Goal: Task Accomplishment & Management: Manage account settings

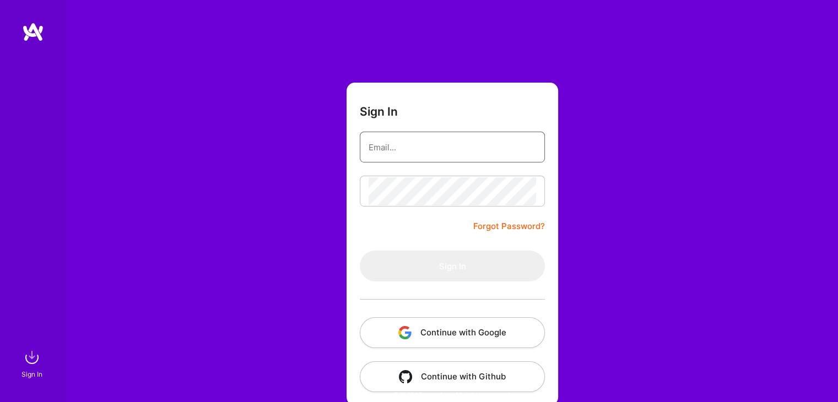
click at [430, 154] on input "email" at bounding box center [453, 147] width 168 height 28
type input "[EMAIL_ADDRESS][DOMAIN_NAME]"
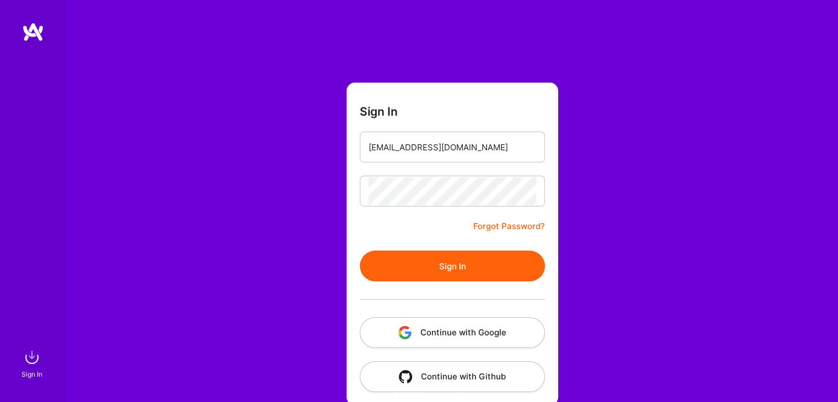
click at [409, 263] on button "Sign In" at bounding box center [452, 266] width 185 height 31
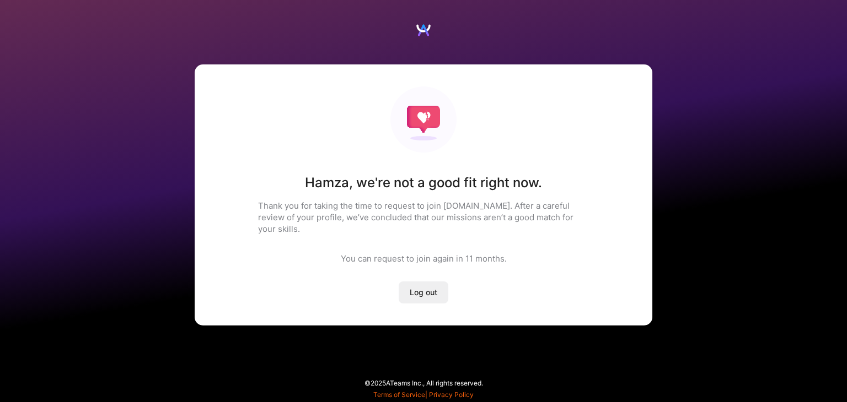
click at [428, 287] on span "Log out" at bounding box center [424, 292] width 28 height 11
click at [426, 287] on span "Log out" at bounding box center [424, 292] width 28 height 11
